Goal: Consume media (video, audio): Consume media (video, audio)

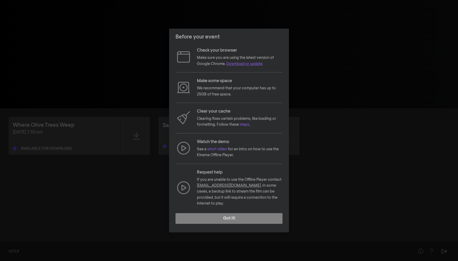
click at [238, 66] on link "Download or update" at bounding box center [244, 64] width 36 height 4
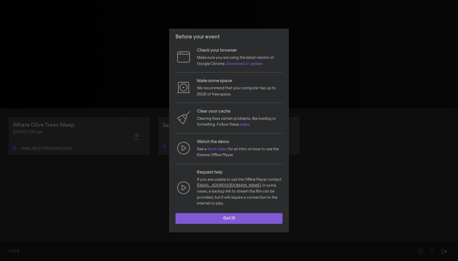
click at [229, 214] on button "Got it!" at bounding box center [229, 218] width 107 height 11
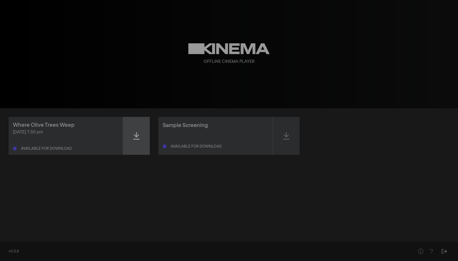
click at [140, 129] on div at bounding box center [136, 136] width 27 height 38
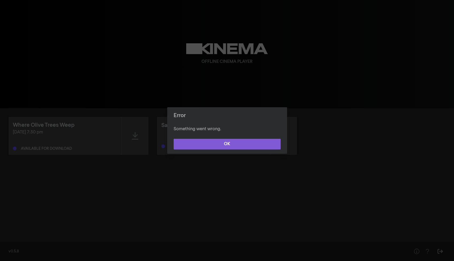
click at [237, 144] on button "OK" at bounding box center [227, 144] width 107 height 11
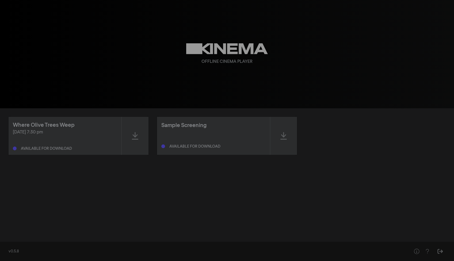
click at [115, 88] on div "play_arrow 0:00 volume_up fullscreen settings closed_caption Captions Off setti…" at bounding box center [227, 54] width 454 height 108
click at [137, 133] on icon at bounding box center [135, 136] width 6 height 9
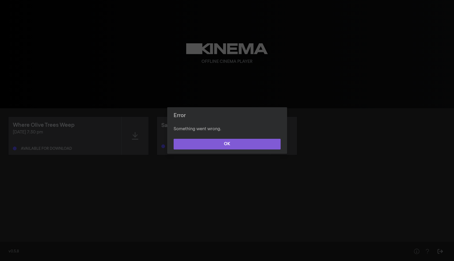
click at [237, 145] on button "OK" at bounding box center [227, 144] width 107 height 11
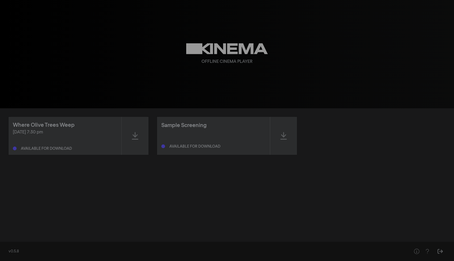
click at [315, 73] on div "Offline Cinema Player" at bounding box center [227, 54] width 193 height 108
click at [135, 136] on icon at bounding box center [135, 135] width 6 height 7
click at [133, 136] on icon at bounding box center [135, 136] width 6 height 9
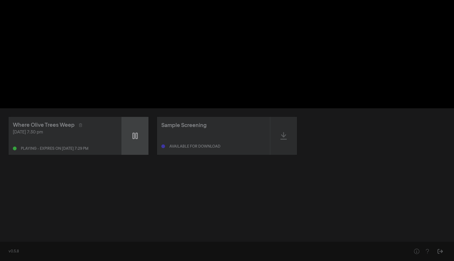
click at [133, 136] on icon at bounding box center [134, 136] width 5 height 9
type input "1.495099"
